Goal: Communication & Community: Answer question/provide support

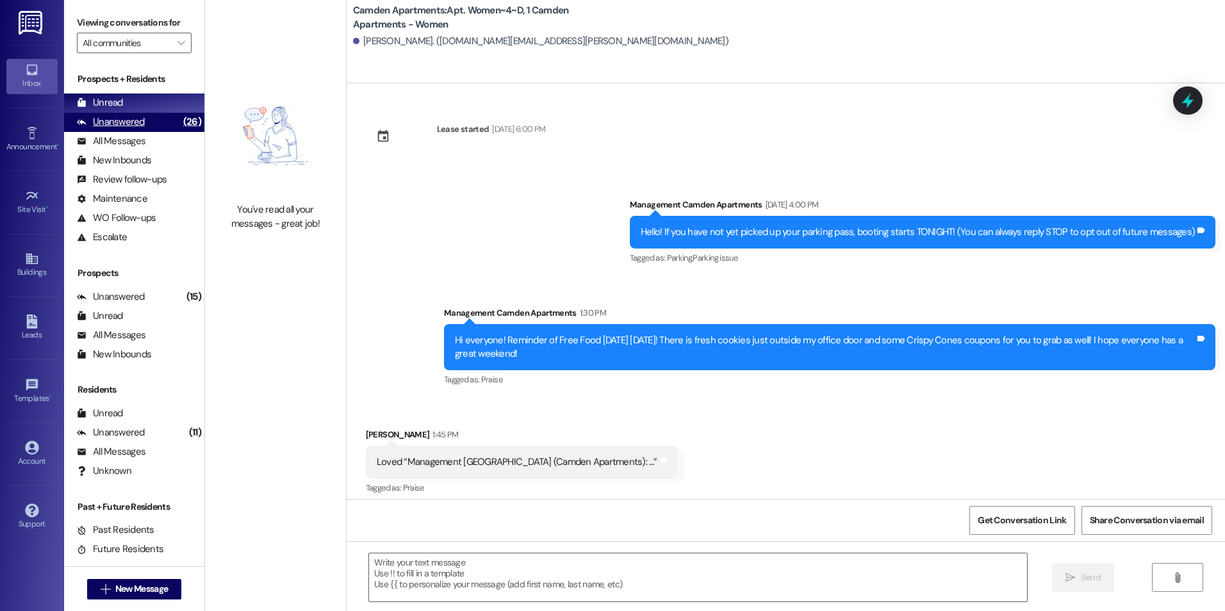
scroll to position [8, 0]
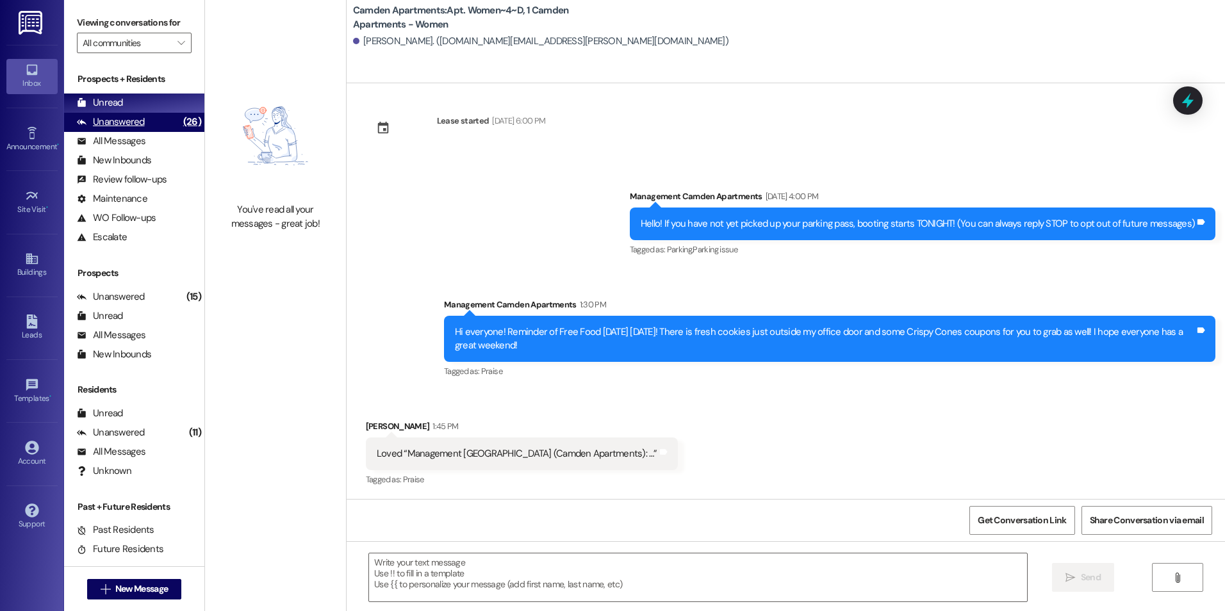
click at [85, 123] on icon at bounding box center [82, 122] width 10 height 6
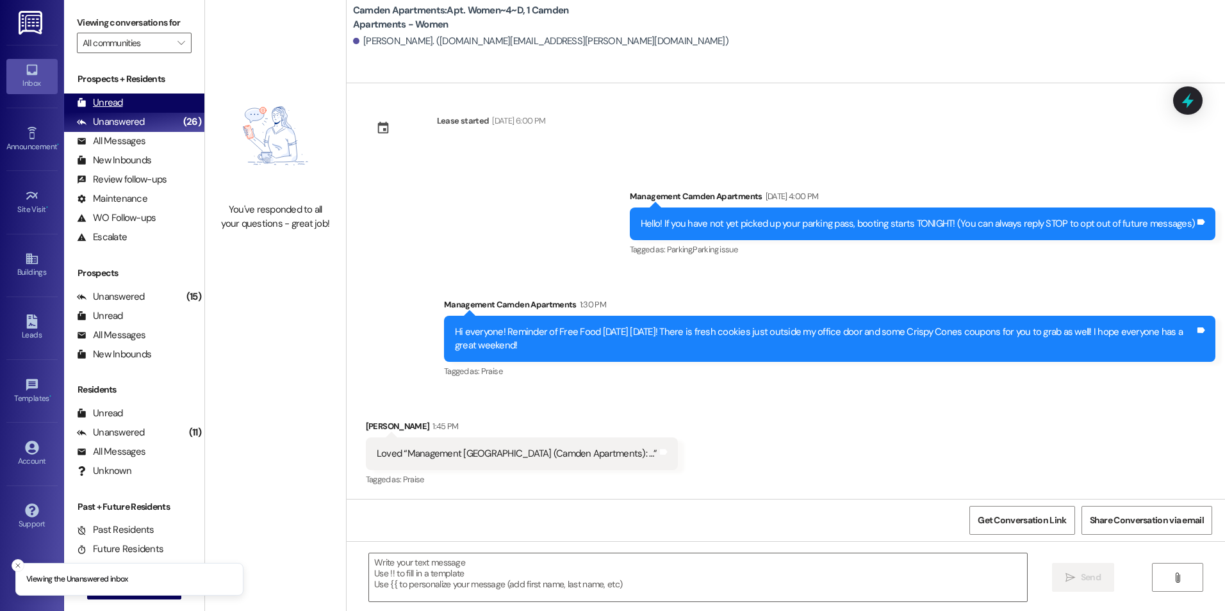
click at [99, 100] on div "Unread" at bounding box center [100, 102] width 46 height 13
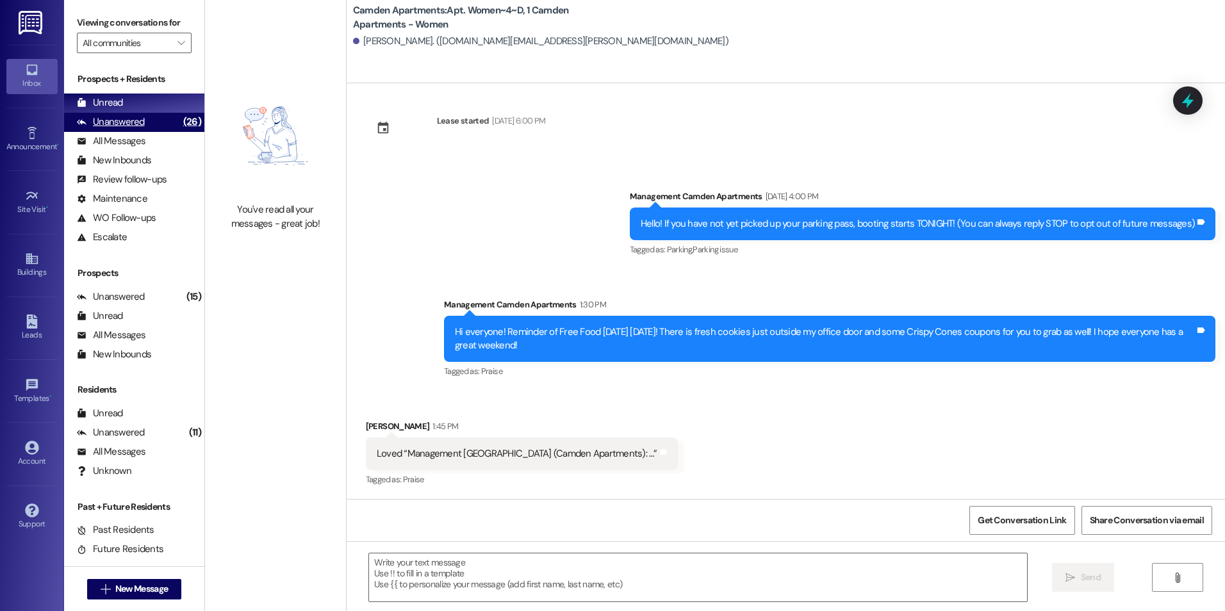
click at [136, 123] on div "Unanswered" at bounding box center [111, 121] width 68 height 13
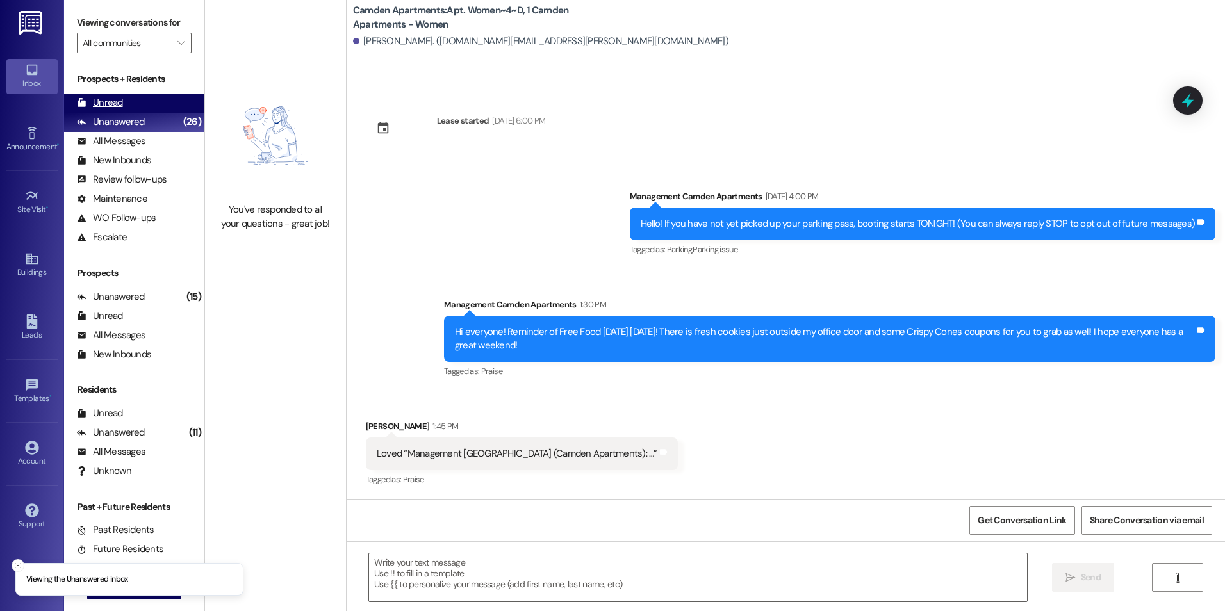
click at [139, 108] on div "Unread (0)" at bounding box center [134, 103] width 140 height 19
